Goal: Task Accomplishment & Management: Manage account settings

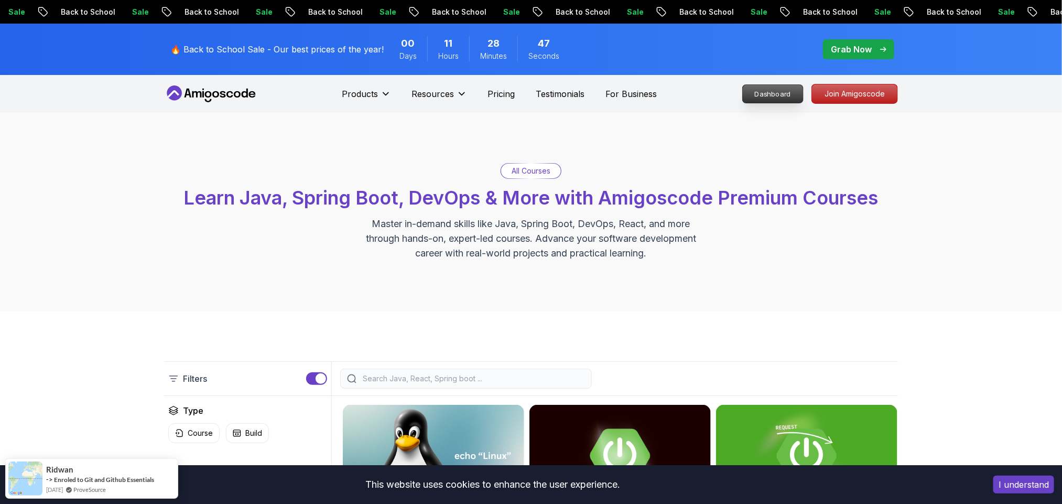
click at [779, 96] on p "Dashboard" at bounding box center [773, 94] width 60 height 18
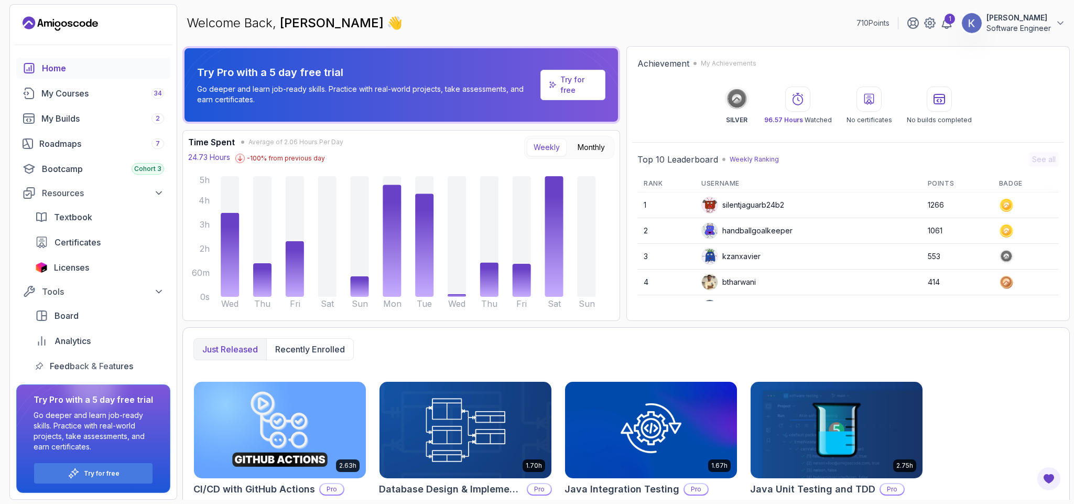
click at [1062, 400] on section "710 Points 1 [PERSON_NAME] Software Engineer Home My Courses 34 My Builds 2 Roa…" at bounding box center [537, 252] width 1074 height 504
click at [288, 389] on img at bounding box center [280, 429] width 180 height 101
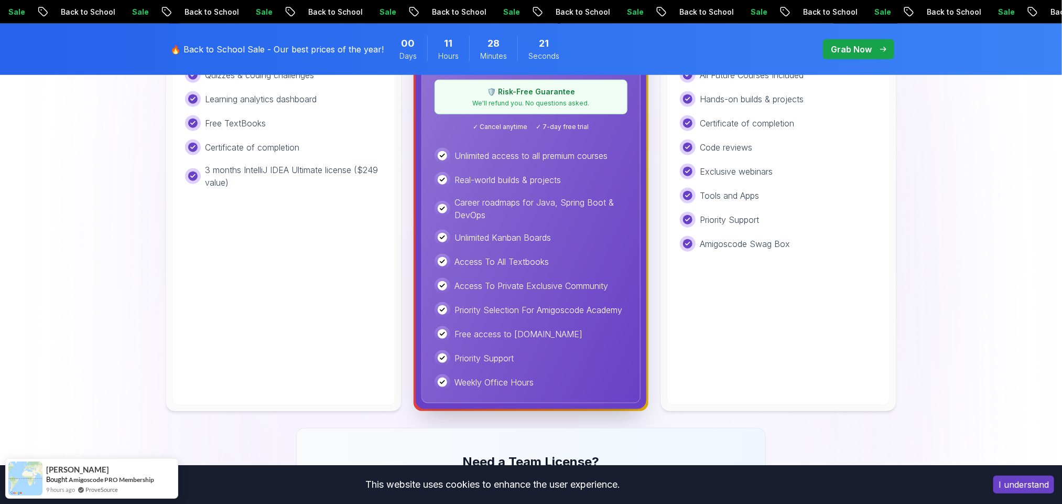
scroll to position [440, 0]
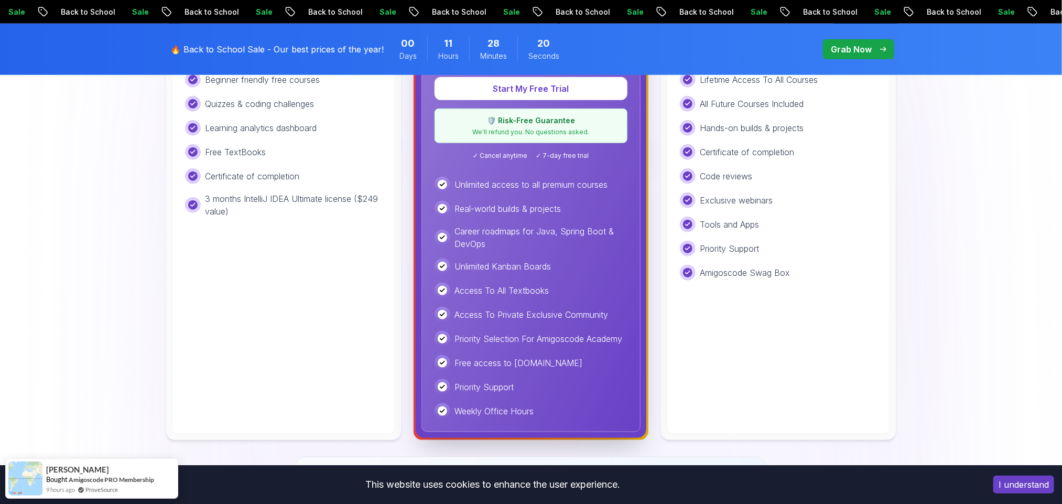
click at [60, 285] on img at bounding box center [531, 330] width 1062 height 1316
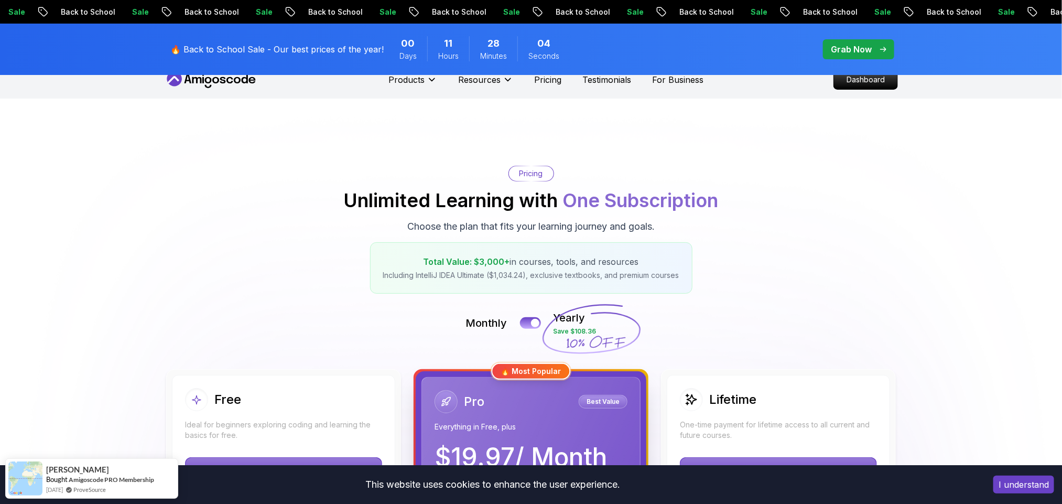
scroll to position [0, 0]
